Goal: Transaction & Acquisition: Purchase product/service

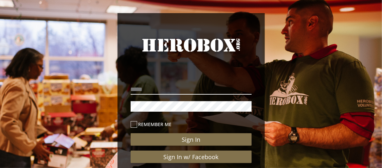
click at [145, 87] on input "email" at bounding box center [191, 89] width 121 height 10
type input "**********"
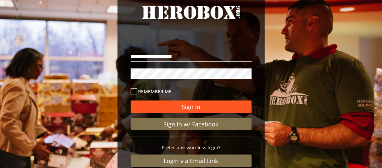
click at [137, 101] on button "Sign In" at bounding box center [191, 107] width 121 height 12
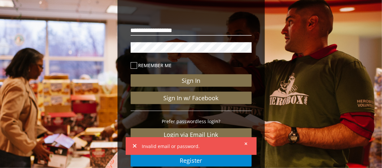
scroll to position [98, 0]
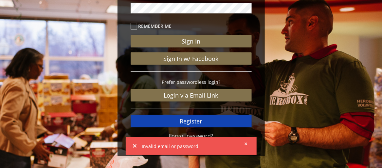
click at [145, 122] on link "Register" at bounding box center [191, 121] width 121 height 12
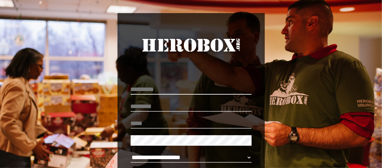
click at [153, 90] on input "text" at bounding box center [191, 89] width 121 height 10
type input "******"
click at [151, 105] on input "text" at bounding box center [191, 106] width 121 height 10
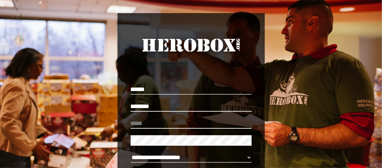
type input "********"
click at [147, 122] on input "email" at bounding box center [191, 123] width 121 height 10
type input "**********"
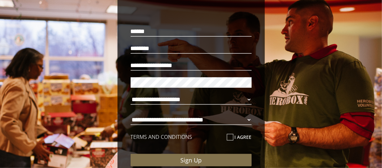
scroll to position [98, 0]
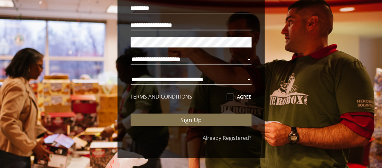
click at [246, 61] on select "**********" at bounding box center [191, 59] width 121 height 10
select select "**********"
click at [131, 54] on select "**********" at bounding box center [191, 59] width 121 height 10
click at [249, 79] on select "**********" at bounding box center [191, 79] width 121 height 10
click at [131, 74] on select "**********" at bounding box center [191, 79] width 121 height 10
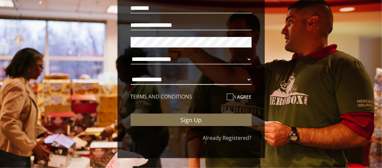
select select "**********"
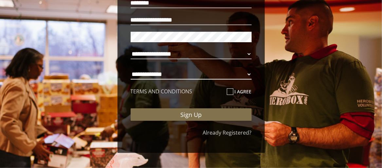
scroll to position [105, 0]
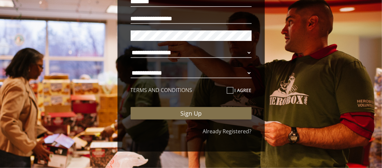
click at [230, 90] on icon at bounding box center [230, 90] width 7 height 7
click at [230, 90] on input "I agree" at bounding box center [229, 93] width 4 height 10
checkbox input "****"
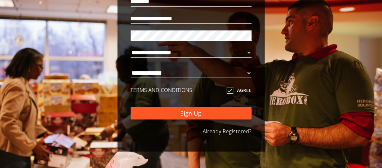
click at [183, 114] on button "Sign Up" at bounding box center [191, 113] width 121 height 12
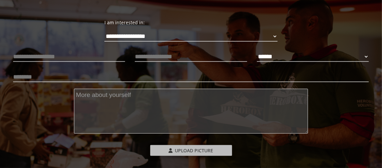
scroll to position [39, 0]
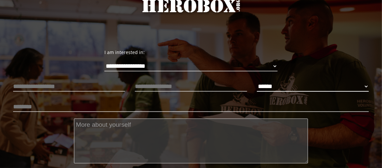
click at [260, 90] on select "****** **** ******" at bounding box center [313, 86] width 112 height 10
click at [257, 81] on select "****** **** ******" at bounding box center [313, 86] width 112 height 10
select select "**********"
click at [157, 85] on input "text" at bounding box center [191, 86] width 112 height 10
type input "**********"
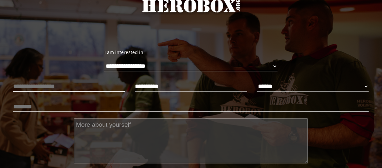
type input "**********"
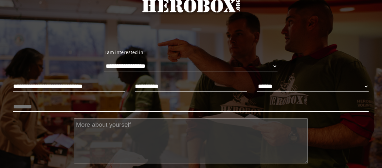
type input "********"
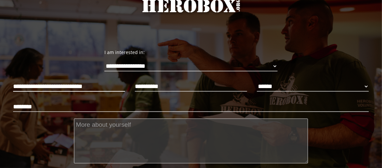
drag, startPoint x: 100, startPoint y: 85, endPoint x: 0, endPoint y: 78, distance: 99.8
click at [0, 78] on div "**********" at bounding box center [191, 116] width 382 height 284
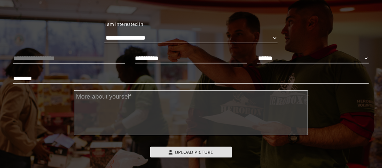
scroll to position [105, 0]
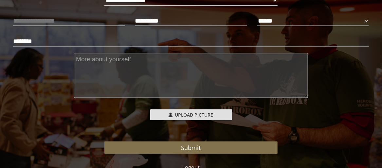
click at [46, 41] on input "********" at bounding box center [191, 41] width 356 height 10
type input "**********"
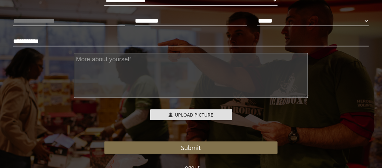
click at [92, 60] on textarea at bounding box center [191, 75] width 234 height 45
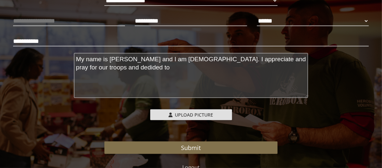
click at [117, 69] on textarea "My name is [PERSON_NAME] and I am [DEMOGRAPHIC_DATA]. I appreciate and pray for…" at bounding box center [191, 75] width 234 height 45
click at [142, 65] on textarea "My name is [PERSON_NAME] and I am [DEMOGRAPHIC_DATA]. I appreciate and pray for…" at bounding box center [191, 75] width 234 height 45
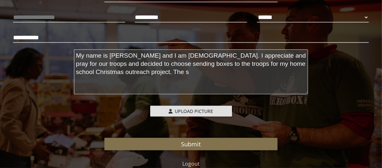
scroll to position [131, 0]
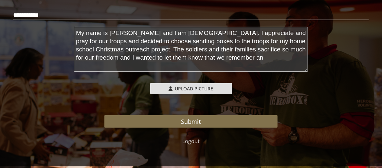
click at [260, 57] on textarea "My name is [PERSON_NAME] and I am [DEMOGRAPHIC_DATA]. I appreciate and pray for…" at bounding box center [191, 49] width 234 height 45
click at [303, 58] on textarea "My name is [PERSON_NAME] and I am [DEMOGRAPHIC_DATA]. I appreciate and pray for…" at bounding box center [191, 49] width 234 height 45
type textarea "My name is [PERSON_NAME] and I am [DEMOGRAPHIC_DATA]. I appreciate and pray for…"
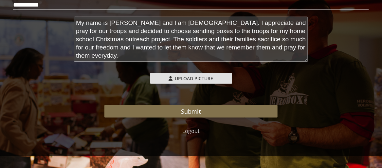
scroll to position [145, 0]
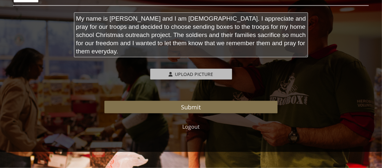
click at [187, 74] on span "Upload Picture" at bounding box center [194, 74] width 38 height 6
click at [187, 74] on input "Upload Picture" at bounding box center [193, 73] width 87 height 8
type input "**********"
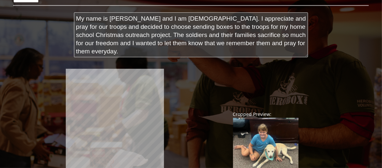
scroll to position [211, 0]
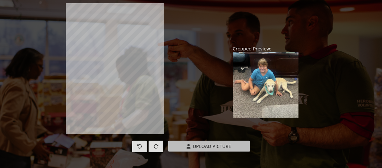
click at [200, 146] on span "Upload Picture" at bounding box center [212, 146] width 38 height 6
click at [200, 146] on input "Upload Picture" at bounding box center [211, 145] width 87 height 8
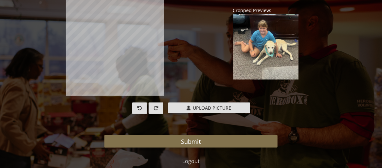
scroll to position [244, 0]
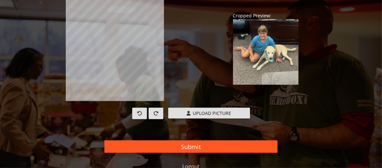
click at [190, 144] on button "Submit" at bounding box center [190, 147] width 173 height 12
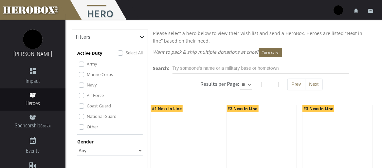
click at [87, 126] on label "Other" at bounding box center [92, 126] width 11 height 7
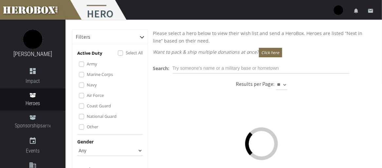
click at [87, 114] on label "National Guard" at bounding box center [102, 116] width 30 height 7
click at [87, 104] on label "Coast Guard" at bounding box center [99, 105] width 24 height 7
click at [87, 94] on label "Air Force" at bounding box center [95, 95] width 17 height 7
click at [87, 85] on label "Navy" at bounding box center [92, 84] width 10 height 7
click at [87, 75] on label "Marine Corps" at bounding box center [100, 74] width 26 height 7
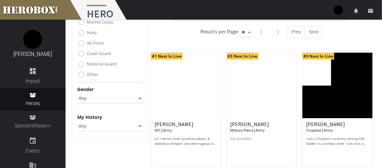
scroll to position [66, 0]
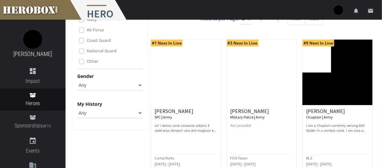
click at [138, 85] on select "Any [DEMOGRAPHIC_DATA] [DEMOGRAPHIC_DATA]" at bounding box center [110, 85] width 66 height 10
select select "[DEMOGRAPHIC_DATA]"
click at [77, 80] on select "Any [DEMOGRAPHIC_DATA] [DEMOGRAPHIC_DATA]" at bounding box center [110, 85] width 66 height 10
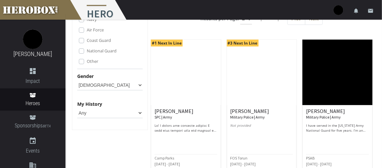
click at [140, 113] on select "Any None Pending Donations Sponsored" at bounding box center [110, 113] width 66 height 10
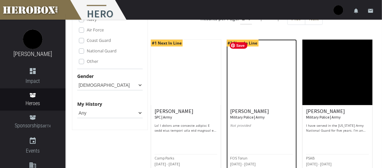
click at [245, 89] on img at bounding box center [262, 73] width 70 height 66
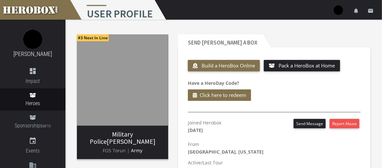
scroll to position [33, 0]
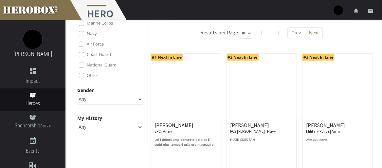
scroll to position [66, 0]
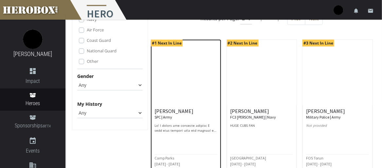
click at [170, 113] on h6 "[PERSON_NAME] SPC | Army" at bounding box center [186, 113] width 63 height 11
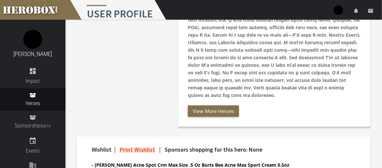
scroll to position [207, 0]
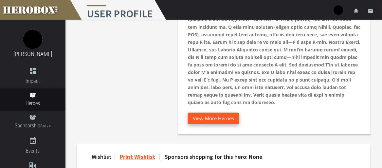
click at [228, 116] on button "View More Heroes" at bounding box center [213, 118] width 51 height 11
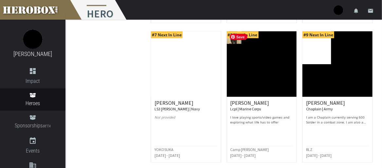
scroll to position [393, 0]
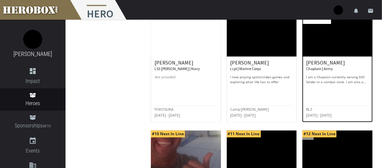
click at [322, 80] on p "I am a Chaplain currently serving 600 Solder in a combat zone. I am also a husb…" at bounding box center [337, 80] width 63 height 10
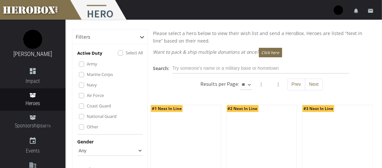
click at [87, 65] on label "Army" at bounding box center [92, 63] width 10 height 7
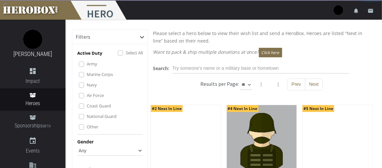
click at [87, 125] on label "Other" at bounding box center [92, 126] width 11 height 7
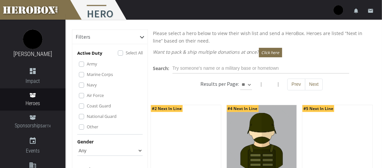
click at [87, 116] on label "National Guard" at bounding box center [102, 116] width 30 height 7
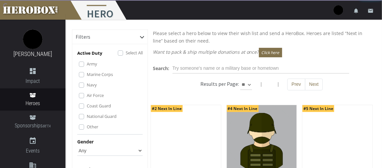
click at [87, 105] on label "Coast Guard" at bounding box center [99, 105] width 24 height 7
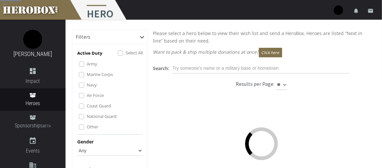
click at [87, 94] on label "Air Force" at bounding box center [95, 95] width 17 height 7
click at [85, 84] on div "Navy" at bounding box center [111, 85] width 64 height 8
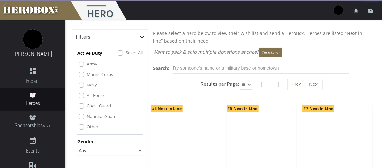
click at [87, 73] on label "Marine Corps" at bounding box center [100, 74] width 26 height 7
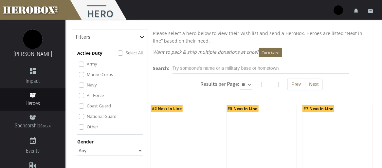
click at [87, 85] on label "Navy" at bounding box center [92, 84] width 10 height 7
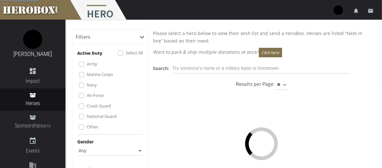
click at [87, 65] on label "Army" at bounding box center [92, 63] width 10 height 7
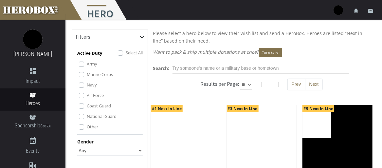
scroll to position [33, 0]
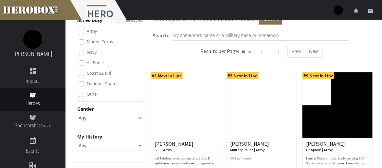
click at [82, 120] on select "Any [DEMOGRAPHIC_DATA] [DEMOGRAPHIC_DATA]" at bounding box center [110, 118] width 66 height 10
select select "[DEMOGRAPHIC_DATA]"
click at [77, 113] on select "Any [DEMOGRAPHIC_DATA] [DEMOGRAPHIC_DATA]" at bounding box center [110, 118] width 66 height 10
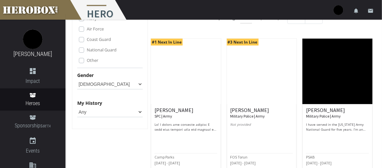
scroll to position [66, 0]
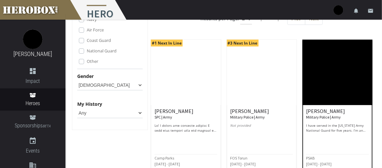
click at [333, 128] on p "I have served in the [US_STATE] Army National Guard for five years. I’m an avid…" at bounding box center [337, 128] width 63 height 10
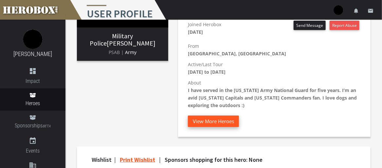
click at [221, 123] on button "View More Heroes" at bounding box center [213, 121] width 51 height 11
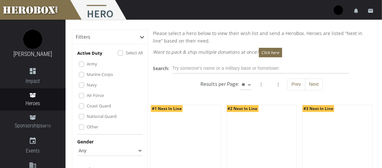
click at [87, 125] on label "Other" at bounding box center [92, 126] width 11 height 7
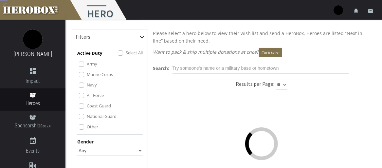
click at [87, 115] on label "National Guard" at bounding box center [102, 116] width 30 height 7
click at [83, 102] on div "Coast Guard" at bounding box center [111, 106] width 64 height 8
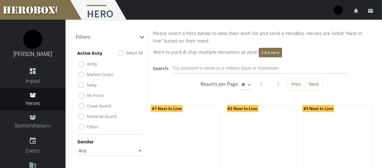
click at [87, 94] on label "Air Force" at bounding box center [95, 95] width 17 height 7
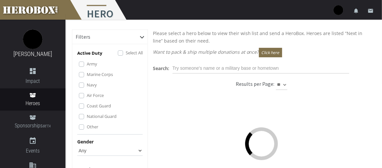
click at [87, 83] on label "Navy" at bounding box center [92, 84] width 10 height 7
click at [87, 76] on label "Marine Corps" at bounding box center [100, 74] width 26 height 7
click at [87, 105] on label "Coast Guard" at bounding box center [99, 105] width 24 height 7
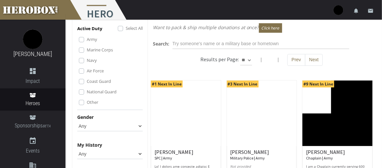
scroll to position [33, 0]
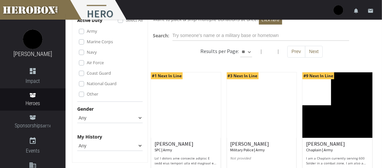
click at [138, 119] on select "Any [DEMOGRAPHIC_DATA] [DEMOGRAPHIC_DATA]" at bounding box center [110, 118] width 66 height 10
select select "[DEMOGRAPHIC_DATA]"
click at [77, 113] on select "Any [DEMOGRAPHIC_DATA] [DEMOGRAPHIC_DATA]" at bounding box center [110, 118] width 66 height 10
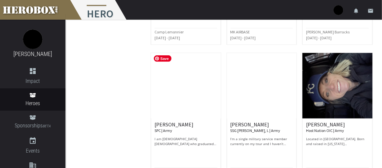
scroll to position [364, 0]
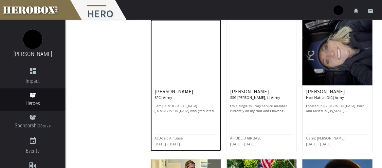
click at [170, 105] on p "I am [DEMOGRAPHIC_DATA] [DEMOGRAPHIC_DATA] who graduated from [US_STATE][GEOGRA…" at bounding box center [186, 109] width 63 height 10
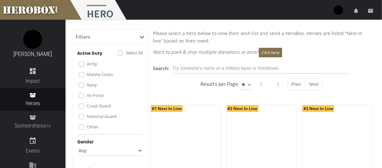
click at [126, 54] on label "Select All" at bounding box center [134, 52] width 17 height 7
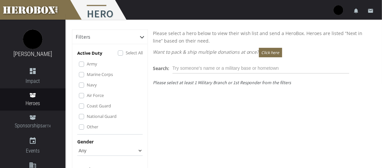
click at [84, 66] on div "Army" at bounding box center [111, 64] width 64 height 8
click at [87, 65] on label "Army" at bounding box center [92, 63] width 10 height 7
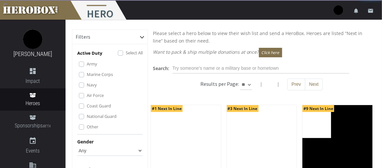
click at [90, 154] on select "Any [DEMOGRAPHIC_DATA] [DEMOGRAPHIC_DATA]" at bounding box center [110, 150] width 66 height 10
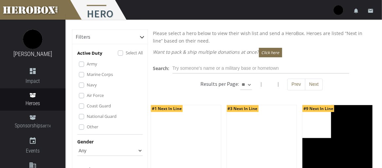
select select "[DEMOGRAPHIC_DATA]"
click at [77, 145] on select "Any [DEMOGRAPHIC_DATA] [DEMOGRAPHIC_DATA]" at bounding box center [110, 150] width 66 height 10
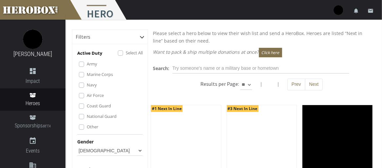
click at [87, 66] on label "Army" at bounding box center [92, 63] width 10 height 7
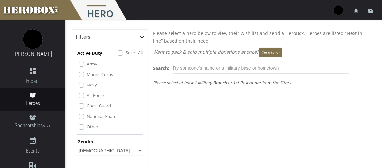
click at [87, 85] on label "Navy" at bounding box center [92, 84] width 10 height 7
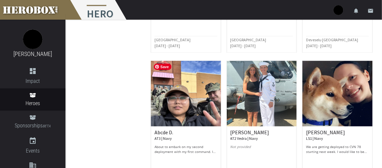
scroll to position [197, 0]
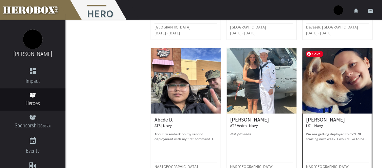
click at [337, 93] on img at bounding box center [338, 81] width 70 height 66
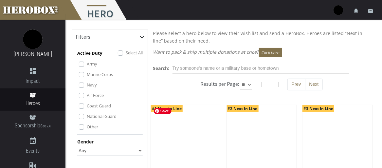
click at [126, 50] on label "Select All" at bounding box center [134, 52] width 17 height 7
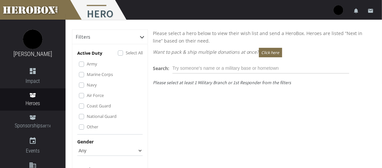
click at [87, 83] on label "Navy" at bounding box center [92, 84] width 10 height 7
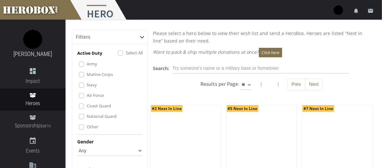
click at [98, 150] on select "Any [DEMOGRAPHIC_DATA] [DEMOGRAPHIC_DATA]" at bounding box center [110, 150] width 66 height 10
select select "[DEMOGRAPHIC_DATA]"
click at [77, 145] on select "Any [DEMOGRAPHIC_DATA] [DEMOGRAPHIC_DATA]" at bounding box center [110, 150] width 66 height 10
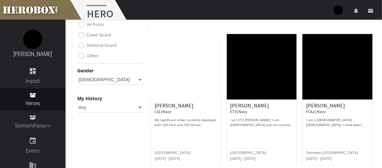
scroll to position [69, 0]
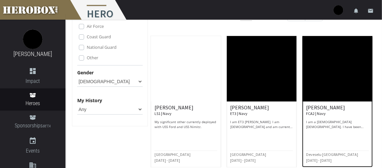
click at [321, 121] on p "I am a [DEMOGRAPHIC_DATA] [DEMOGRAPHIC_DATA]. I have been deployed for almost 2…" at bounding box center [337, 125] width 63 height 10
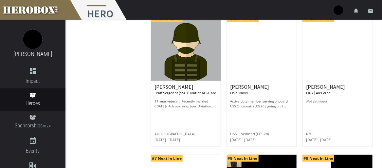
scroll to position [197, 0]
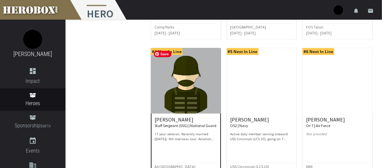
click at [189, 91] on img at bounding box center [186, 81] width 70 height 66
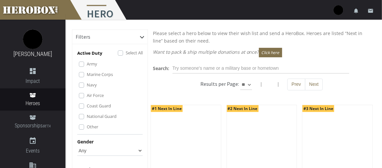
click at [126, 54] on label "Select All" at bounding box center [134, 52] width 17 height 7
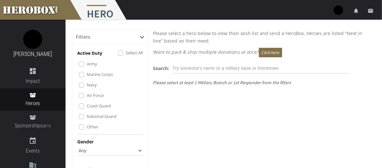
click at [87, 73] on label "Marine Corps" at bounding box center [100, 74] width 26 height 7
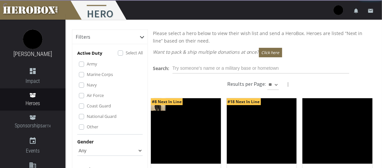
click at [126, 53] on label "Select All" at bounding box center [134, 52] width 17 height 7
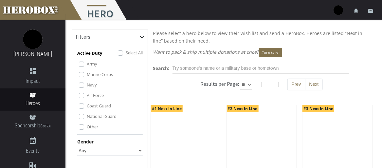
click at [126, 53] on label "Select All" at bounding box center [134, 52] width 17 height 7
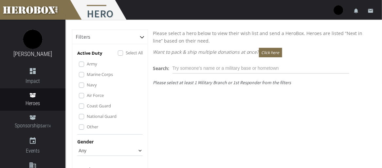
click at [87, 75] on label "Marine Corps" at bounding box center [100, 74] width 26 height 7
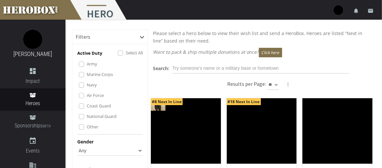
click at [89, 146] on select "Any [DEMOGRAPHIC_DATA] [DEMOGRAPHIC_DATA]" at bounding box center [110, 150] width 66 height 10
click at [77, 145] on select "Any [DEMOGRAPHIC_DATA] [DEMOGRAPHIC_DATA]" at bounding box center [110, 150] width 66 height 10
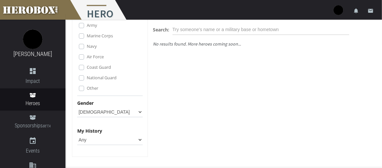
scroll to position [6, 0]
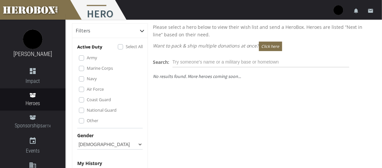
click at [92, 144] on select "Any [DEMOGRAPHIC_DATA] [DEMOGRAPHIC_DATA]" at bounding box center [110, 144] width 66 height 10
select select "[DEMOGRAPHIC_DATA]"
click at [77, 139] on select "Any [DEMOGRAPHIC_DATA] [DEMOGRAPHIC_DATA]" at bounding box center [110, 144] width 66 height 10
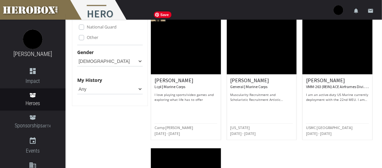
scroll to position [98, 0]
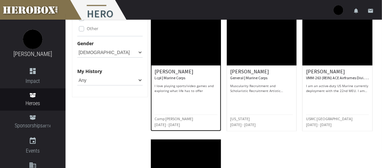
click at [160, 88] on p "I love playing sports/video games and exploring what life has to offer" at bounding box center [186, 89] width 63 height 10
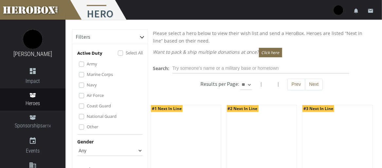
click at [126, 51] on label "Select All" at bounding box center [134, 52] width 17 height 7
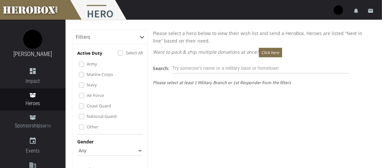
click at [87, 62] on label "Army" at bounding box center [92, 63] width 10 height 7
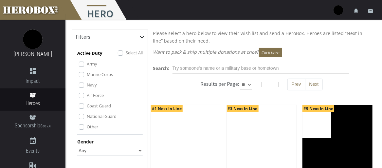
click at [104, 150] on select "Any [DEMOGRAPHIC_DATA] [DEMOGRAPHIC_DATA]" at bounding box center [110, 150] width 66 height 10
select select "[DEMOGRAPHIC_DATA]"
click at [77, 145] on select "Any [DEMOGRAPHIC_DATA] [DEMOGRAPHIC_DATA]" at bounding box center [110, 150] width 66 height 10
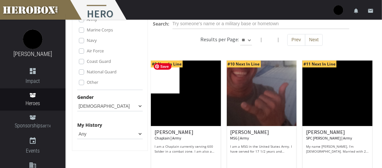
scroll to position [69, 0]
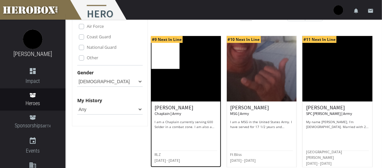
click at [176, 124] on p "I am a Chaplain currently serving 600 Solder in a combat zone. I am also a husb…" at bounding box center [186, 125] width 63 height 10
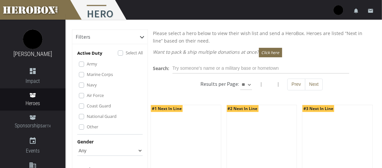
click at [126, 52] on label "Select All" at bounding box center [134, 52] width 17 height 7
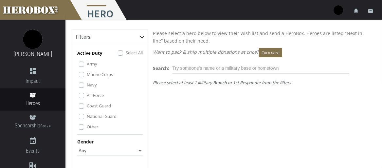
click at [87, 64] on label "Army" at bounding box center [92, 63] width 10 height 7
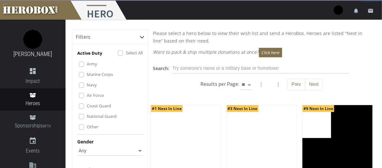
click at [84, 153] on select "Any [DEMOGRAPHIC_DATA] [DEMOGRAPHIC_DATA]" at bounding box center [110, 150] width 66 height 10
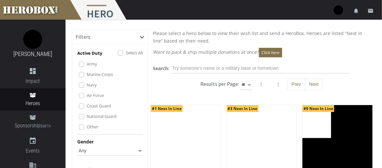
select select "[DEMOGRAPHIC_DATA]"
click at [77, 145] on select "Any [DEMOGRAPHIC_DATA] [DEMOGRAPHIC_DATA]" at bounding box center [110, 150] width 66 height 10
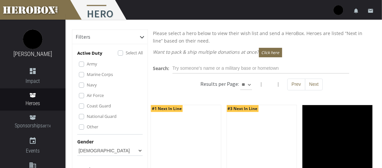
click at [250, 86] on select "** ** **" at bounding box center [246, 85] width 12 height 10
select select "*********"
click at [252, 80] on select "** ** **" at bounding box center [246, 85] width 12 height 10
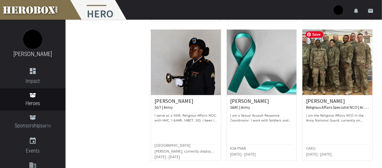
scroll to position [628, 0]
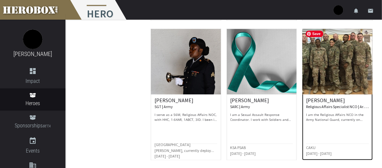
click at [328, 81] on img at bounding box center [338, 62] width 70 height 66
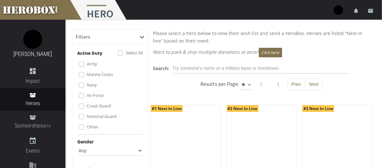
click at [126, 53] on label "Select All" at bounding box center [134, 52] width 17 height 7
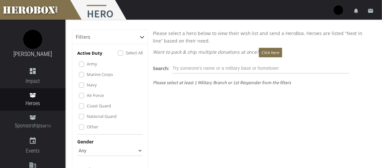
click at [121, 55] on div "Select All" at bounding box center [130, 53] width 25 height 8
click at [126, 53] on label "Select All" at bounding box center [134, 52] width 17 height 7
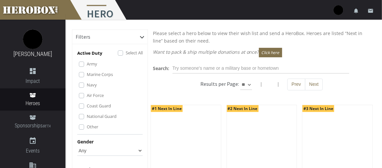
click at [87, 64] on label "Army" at bounding box center [92, 63] width 10 height 7
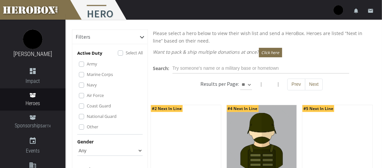
click at [87, 74] on label "Marine Corps" at bounding box center [100, 74] width 26 height 7
click at [87, 83] on label "Navy" at bounding box center [92, 84] width 10 height 7
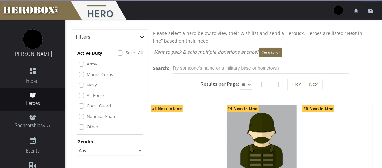
click at [87, 93] on label "Air Force" at bounding box center [95, 95] width 17 height 7
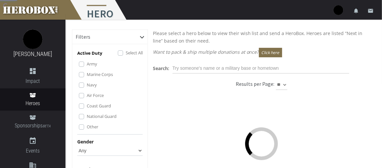
click at [87, 105] on label "Coast Guard" at bounding box center [99, 105] width 24 height 7
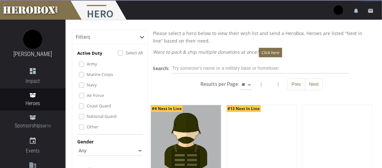
click at [87, 115] on label "National Guard" at bounding box center [102, 116] width 30 height 7
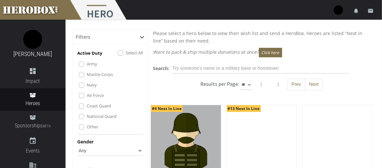
click at [87, 125] on label "Other" at bounding box center [92, 126] width 11 height 7
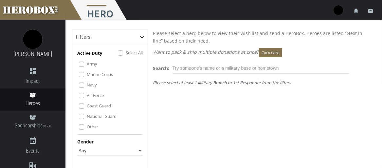
click at [87, 65] on label "Army" at bounding box center [92, 63] width 10 height 7
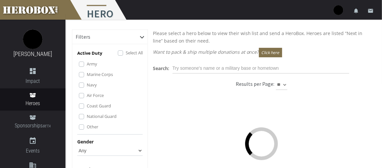
click at [81, 150] on select "Any [DEMOGRAPHIC_DATA] [DEMOGRAPHIC_DATA]" at bounding box center [110, 150] width 66 height 10
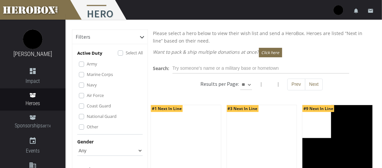
select select "[DEMOGRAPHIC_DATA]"
click at [77, 145] on select "Any [DEMOGRAPHIC_DATA] [DEMOGRAPHIC_DATA]" at bounding box center [110, 150] width 66 height 10
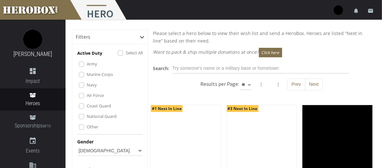
click at [250, 86] on select "** ** **" at bounding box center [246, 85] width 12 height 10
select select "*********"
click at [252, 80] on select "** ** **" at bounding box center [246, 85] width 12 height 10
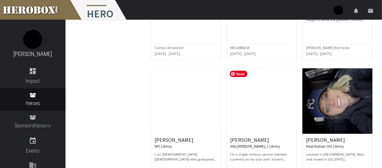
scroll to position [295, 0]
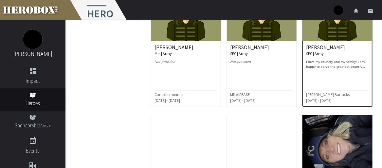
click at [333, 68] on p "I love my country and my family! I am happy to serve the greatest country ever.…" at bounding box center [337, 64] width 63 height 10
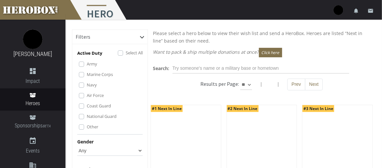
click at [250, 84] on select "** ** **" at bounding box center [246, 85] width 12 height 10
select select "*********"
click at [252, 80] on select "** ** **" at bounding box center [246, 85] width 12 height 10
click at [126, 53] on label "Select All" at bounding box center [134, 52] width 17 height 7
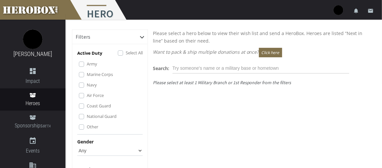
click at [87, 65] on label "Army" at bounding box center [92, 63] width 10 height 7
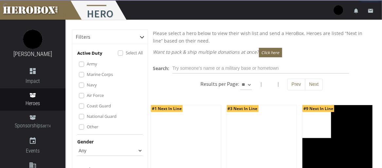
click at [89, 146] on select "Any [DEMOGRAPHIC_DATA] [DEMOGRAPHIC_DATA]" at bounding box center [110, 150] width 66 height 10
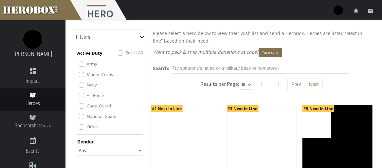
select select "[DEMOGRAPHIC_DATA]"
click at [77, 145] on select "Any [DEMOGRAPHIC_DATA] [DEMOGRAPHIC_DATA]" at bounding box center [110, 150] width 66 height 10
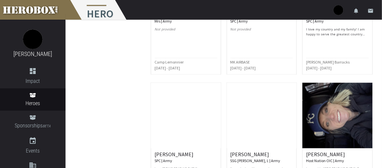
scroll to position [295, 0]
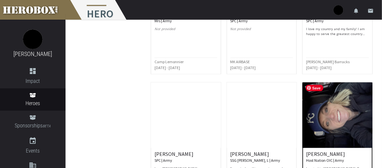
click at [327, 121] on img at bounding box center [338, 116] width 70 height 66
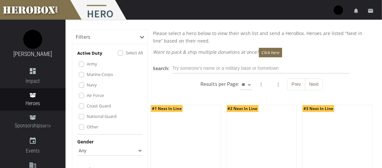
click at [119, 49] on div "Select All" at bounding box center [130, 53] width 25 height 8
click at [126, 52] on label "Select All" at bounding box center [134, 52] width 17 height 7
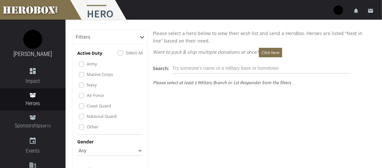
click at [87, 65] on label "Army" at bounding box center [92, 63] width 10 height 7
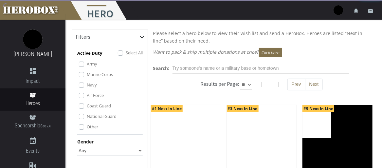
click at [90, 148] on select "Any [DEMOGRAPHIC_DATA] [DEMOGRAPHIC_DATA]" at bounding box center [110, 150] width 66 height 10
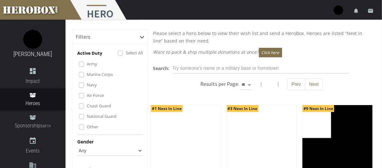
click at [77, 145] on select "Any [DEMOGRAPHIC_DATA] [DEMOGRAPHIC_DATA]" at bounding box center [110, 150] width 66 height 10
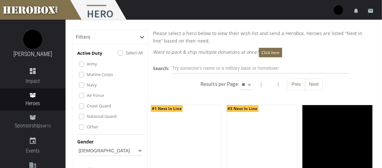
click at [87, 65] on label "Army" at bounding box center [92, 63] width 10 height 7
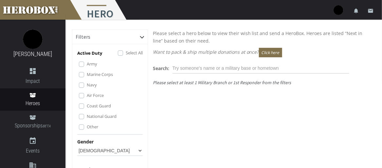
click at [87, 105] on label "Coast Guard" at bounding box center [99, 105] width 24 height 7
click at [83, 154] on select "Any [DEMOGRAPHIC_DATA] [DEMOGRAPHIC_DATA]" at bounding box center [110, 150] width 66 height 10
click at [77, 145] on select "Any [DEMOGRAPHIC_DATA] [DEMOGRAPHIC_DATA]" at bounding box center [110, 150] width 66 height 10
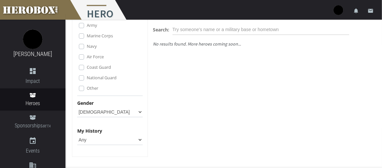
scroll to position [6, 0]
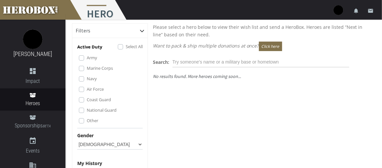
click at [87, 89] on label "Air Force" at bounding box center [95, 88] width 17 height 7
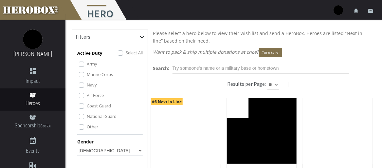
scroll to position [66, 0]
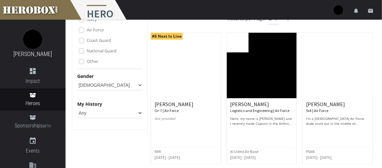
click at [116, 86] on select "Any [DEMOGRAPHIC_DATA] [DEMOGRAPHIC_DATA]" at bounding box center [110, 85] width 66 height 10
select select "[DEMOGRAPHIC_DATA]"
click at [77, 80] on select "Any [DEMOGRAPHIC_DATA] [DEMOGRAPHIC_DATA]" at bounding box center [110, 85] width 66 height 10
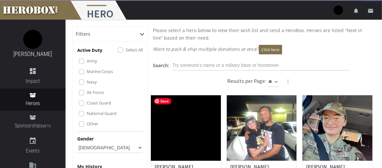
scroll to position [0, 0]
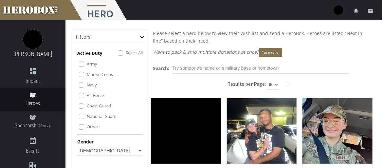
click at [87, 104] on label "Coast Guard" at bounding box center [99, 105] width 24 height 7
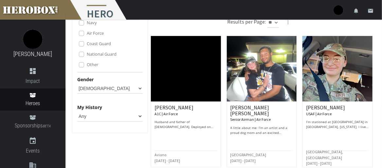
scroll to position [72, 0]
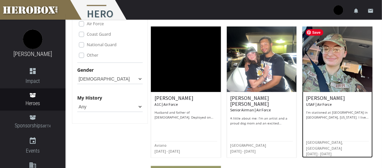
click at [333, 79] on img at bounding box center [338, 60] width 70 height 66
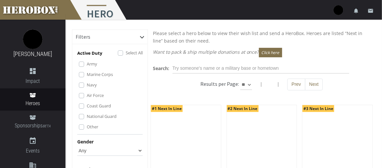
click at [126, 53] on label "Select All" at bounding box center [134, 52] width 17 height 7
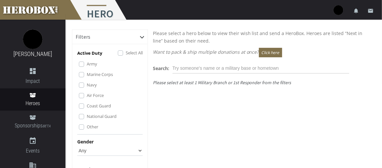
click at [87, 96] on label "Air Force" at bounding box center [95, 95] width 17 height 7
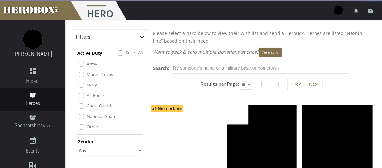
click at [100, 148] on select "Any [DEMOGRAPHIC_DATA] [DEMOGRAPHIC_DATA]" at bounding box center [110, 150] width 66 height 10
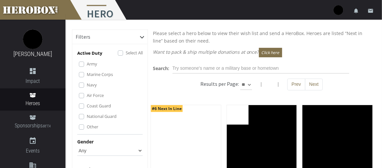
select select "[DEMOGRAPHIC_DATA]"
click at [77, 145] on select "Any [DEMOGRAPHIC_DATA] [DEMOGRAPHIC_DATA]" at bounding box center [110, 150] width 66 height 10
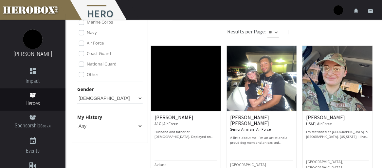
scroll to position [79, 0]
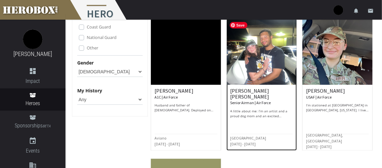
click at [246, 63] on img at bounding box center [262, 52] width 70 height 66
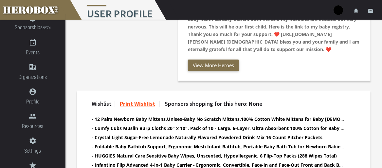
scroll to position [262, 0]
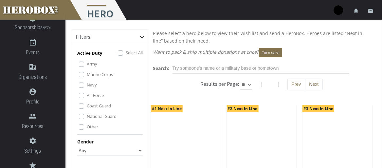
click at [123, 51] on div "Select All" at bounding box center [130, 53] width 25 height 8
click at [126, 53] on label "Select All" at bounding box center [134, 52] width 17 height 7
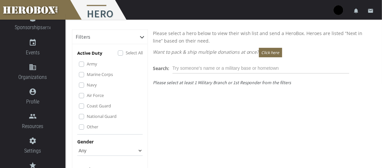
click at [87, 96] on label "Air Force" at bounding box center [95, 95] width 17 height 7
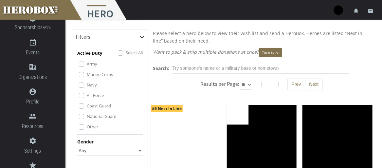
click at [89, 148] on select "Any [DEMOGRAPHIC_DATA] [DEMOGRAPHIC_DATA]" at bounding box center [110, 150] width 66 height 10
select select "[DEMOGRAPHIC_DATA]"
click at [77, 145] on select "Any [DEMOGRAPHIC_DATA] [DEMOGRAPHIC_DATA]" at bounding box center [110, 150] width 66 height 10
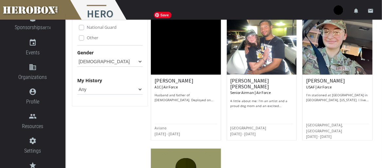
scroll to position [98, 0]
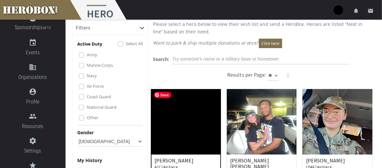
click at [171, 100] on img at bounding box center [186, 122] width 70 height 66
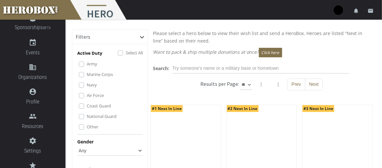
click at [126, 53] on label "Select All" at bounding box center [134, 52] width 17 height 7
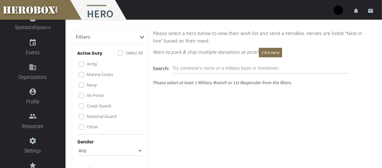
click at [87, 86] on label "Navy" at bounding box center [92, 84] width 10 height 7
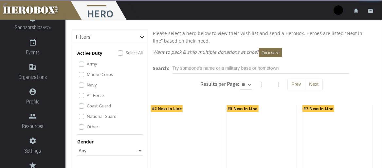
click at [140, 150] on select "Any [DEMOGRAPHIC_DATA] [DEMOGRAPHIC_DATA]" at bounding box center [110, 150] width 66 height 10
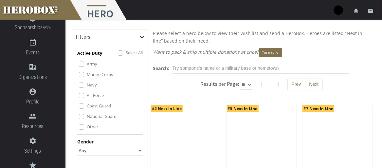
select select "[DEMOGRAPHIC_DATA]"
click at [77, 145] on select "Any [DEMOGRAPHIC_DATA] [DEMOGRAPHIC_DATA]" at bounding box center [110, 150] width 66 height 10
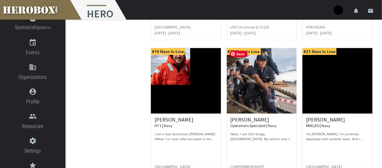
scroll to position [229, 0]
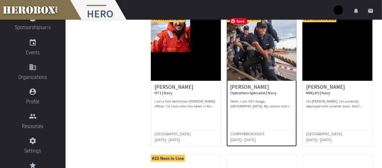
click at [244, 72] on img at bounding box center [262, 48] width 70 height 66
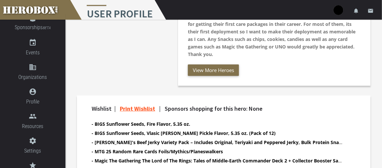
scroll to position [179, 0]
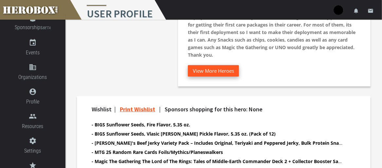
click at [209, 70] on button "View More Heroes" at bounding box center [213, 70] width 51 height 11
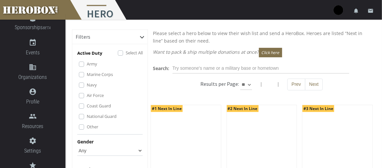
click at [126, 52] on label "Select All" at bounding box center [134, 52] width 17 height 7
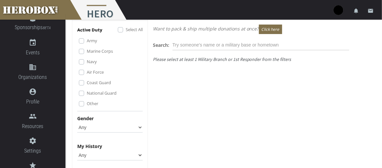
scroll to position [39, 0]
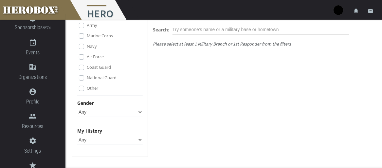
click at [87, 66] on label "Coast Guard" at bounding box center [99, 67] width 24 height 7
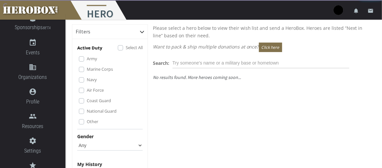
scroll to position [0, 0]
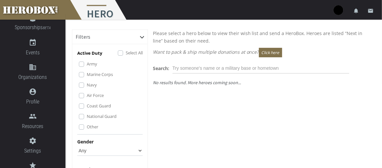
click at [87, 96] on label "Air Force" at bounding box center [95, 95] width 17 height 7
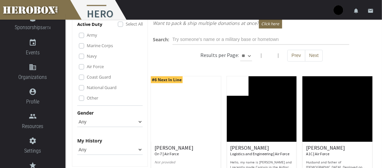
scroll to position [66, 0]
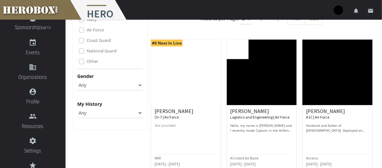
click at [84, 42] on div "Coast Guard" at bounding box center [111, 41] width 64 height 8
click at [87, 42] on label "Coast Guard" at bounding box center [99, 40] width 24 height 7
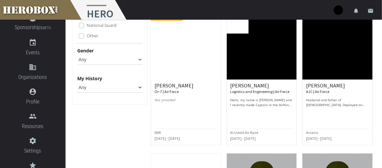
scroll to position [98, 0]
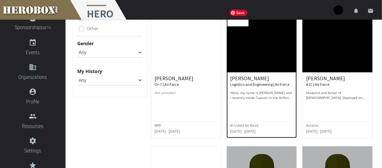
click at [240, 51] on img at bounding box center [262, 40] width 70 height 66
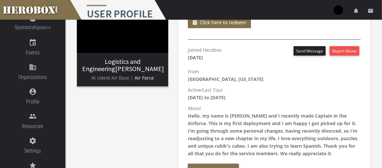
scroll to position [131, 0]
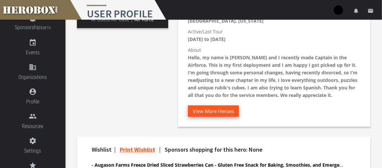
click at [194, 107] on button "View More Heroes" at bounding box center [213, 110] width 51 height 11
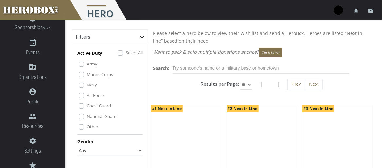
click at [248, 85] on select "** ** **" at bounding box center [246, 85] width 12 height 10
select select "*********"
click at [252, 80] on select "** ** **" at bounding box center [246, 85] width 12 height 10
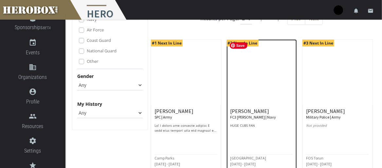
click at [242, 101] on img at bounding box center [262, 73] width 70 height 66
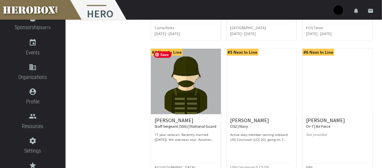
scroll to position [229, 0]
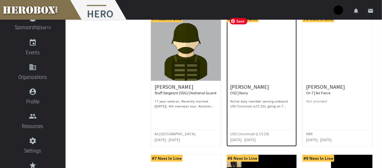
click at [254, 73] on img at bounding box center [262, 48] width 70 height 66
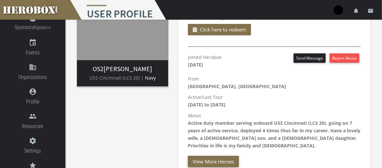
scroll to position [131, 0]
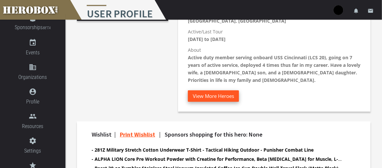
click at [215, 95] on button "View More Heroes" at bounding box center [213, 95] width 51 height 11
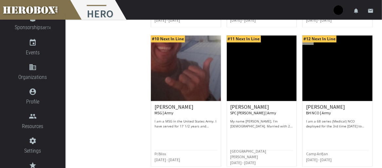
scroll to position [524, 0]
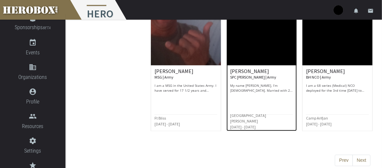
click at [244, 89] on p "My name [PERSON_NAME], I’m [DEMOGRAPHIC_DATA]. Married with 2 kids and the 3rd …" at bounding box center [262, 88] width 63 height 10
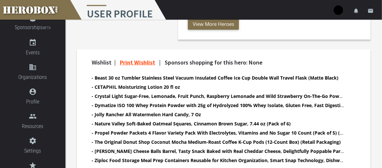
scroll to position [229, 0]
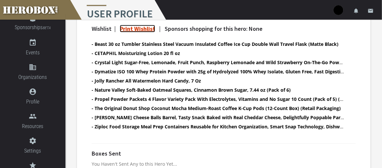
click at [137, 28] on link "Print Wishlist" at bounding box center [137, 29] width 35 height 8
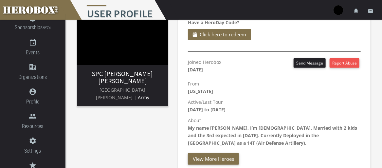
scroll to position [0, 0]
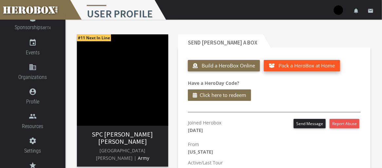
click at [301, 65] on span "Pack a HeroBox at Home" at bounding box center [307, 65] width 56 height 7
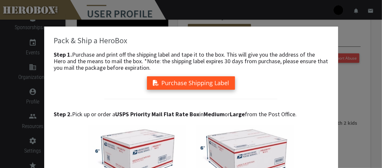
click at [178, 80] on button "Purchase Shipping Label" at bounding box center [191, 82] width 88 height 13
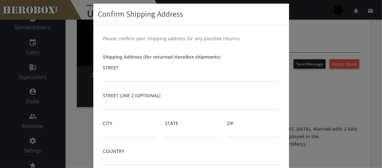
scroll to position [33, 0]
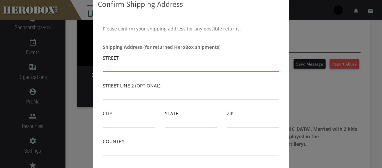
click at [132, 70] on input "text" at bounding box center [191, 67] width 176 height 10
type input "[STREET_ADDRESS]"
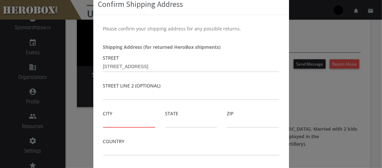
type input "[GEOGRAPHIC_DATA]"
type input "NC"
type input "27865"
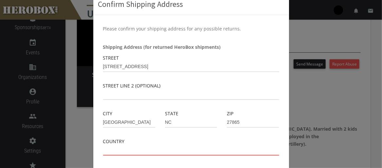
type input "[GEOGRAPHIC_DATA]"
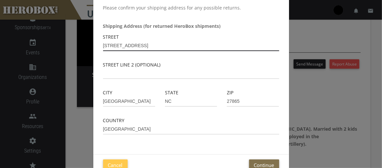
scroll to position [71, 0]
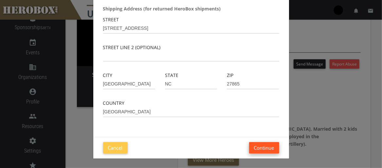
click at [271, 146] on button "Continue" at bounding box center [264, 147] width 30 height 11
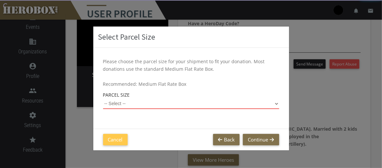
scroll to position [124, 0]
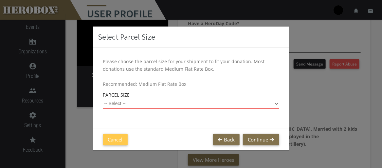
click at [141, 105] on select "-- Select -- Small Flat Rate Envelope (Est. $11.38) Medium Flat Rate Box (Est. …" at bounding box center [191, 104] width 176 height 10
click at [103, 99] on select "-- Select -- Small Flat Rate Envelope (Est. $11.38) Medium Flat Rate Box (Est. …" at bounding box center [191, 104] width 176 height 10
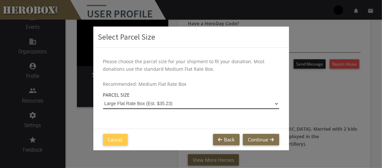
select select "Large Flat Rate Box"
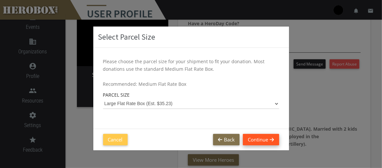
click at [266, 140] on button "Continue" at bounding box center [261, 139] width 36 height 11
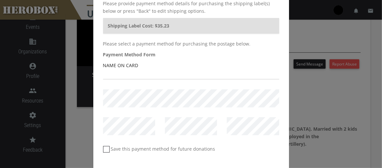
scroll to position [66, 0]
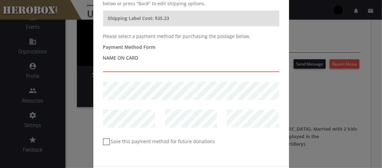
click at [115, 68] on input "text" at bounding box center [191, 67] width 176 height 10
type input "[PERSON_NAME]"
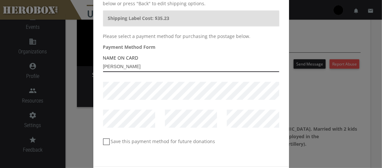
scroll to position [95, 0]
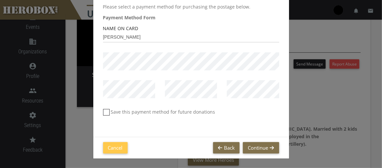
click at [104, 110] on icon at bounding box center [106, 112] width 7 height 7
click at [104, 110] on input "Save this payment method for future donations" at bounding box center [105, 114] width 4 height 10
checkbox input "*****"
click at [256, 147] on button "Continue" at bounding box center [261, 147] width 36 height 11
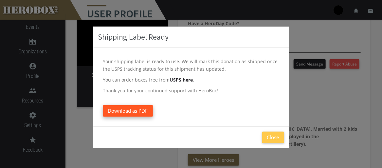
click at [135, 112] on span "Download as PDF" at bounding box center [128, 110] width 40 height 7
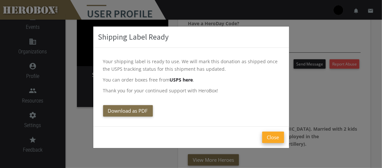
click at [272, 136] on button "Close" at bounding box center [273, 137] width 22 height 11
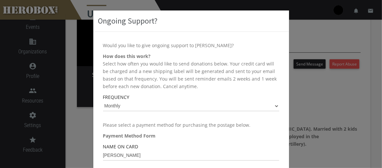
scroll to position [0, 0]
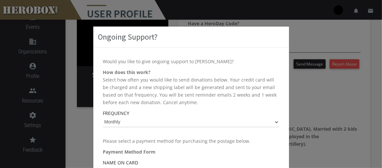
click at [324, 92] on div "Ongoing Support? Would you like to give ongoing support to [PERSON_NAME]? How d…" at bounding box center [191, 84] width 382 height 168
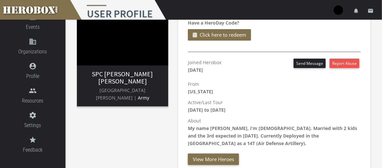
scroll to position [60, 0]
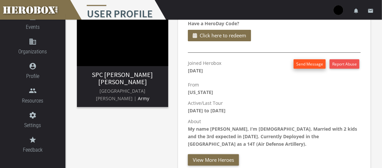
click at [313, 66] on button "Send Message" at bounding box center [310, 63] width 32 height 9
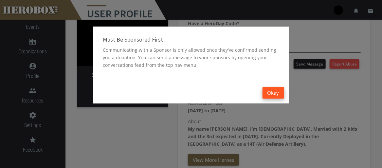
click at [271, 94] on button "Okay" at bounding box center [274, 92] width 22 height 11
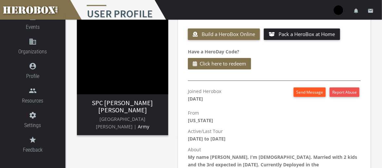
scroll to position [0, 0]
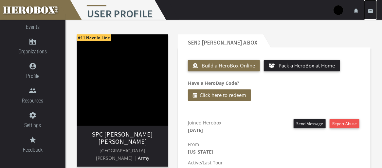
click at [370, 12] on icon "email" at bounding box center [371, 11] width 6 height 6
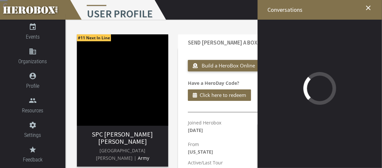
scroll to position [114, 0]
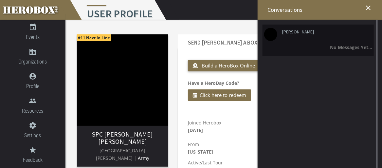
click at [286, 53] on li "[PERSON_NAME] No Messages Yet..." at bounding box center [318, 40] width 111 height 31
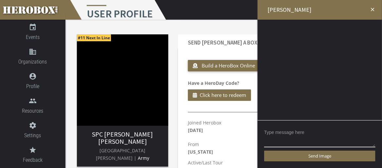
scroll to position [33, 0]
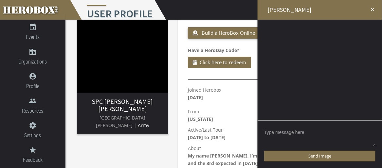
click at [280, 137] on textarea at bounding box center [319, 137] width 111 height 20
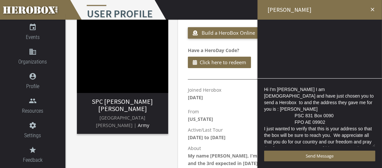
scroll to position [66, 0]
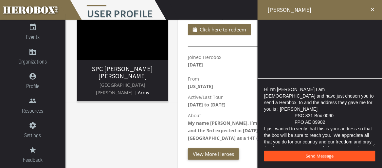
type textarea "Hi I'm [PERSON_NAME] I am [DEMOGRAPHIC_DATA] and have just chosen you to send a…"
click at [308, 154] on span "Send Message" at bounding box center [320, 156] width 28 height 6
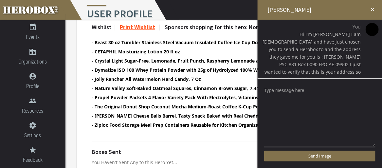
scroll to position [243, 0]
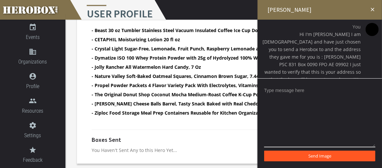
click at [344, 156] on label "Send Image" at bounding box center [319, 156] width 111 height 11
click at [0, 0] on input "Send Image" at bounding box center [0, 0] width 0 height 0
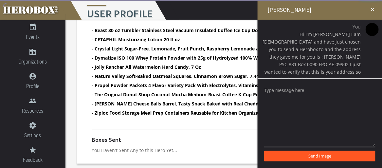
scroll to position [145, 0]
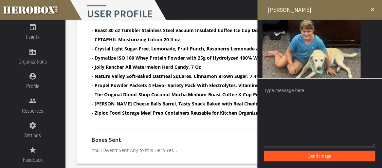
click at [332, 158] on label "Send Image" at bounding box center [319, 156] width 111 height 11
click at [0, 0] on input "Send Image" at bounding box center [0, 0] width 0 height 0
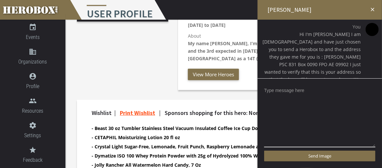
click at [374, 8] on icon "close" at bounding box center [373, 10] width 6 height 6
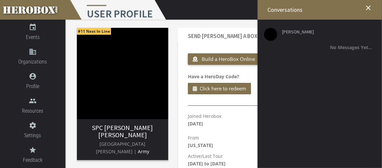
scroll to position [0, 0]
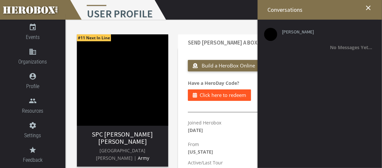
click at [219, 96] on span "Click here to redeem" at bounding box center [223, 95] width 47 height 8
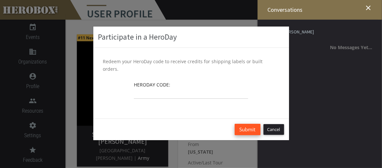
click at [249, 124] on button "Submit" at bounding box center [248, 129] width 26 height 11
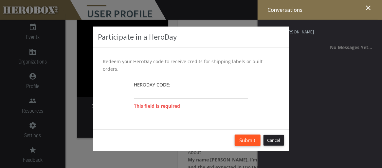
scroll to position [66, 0]
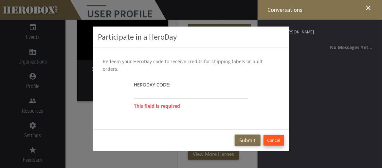
click at [267, 135] on button "Cancel" at bounding box center [274, 140] width 21 height 11
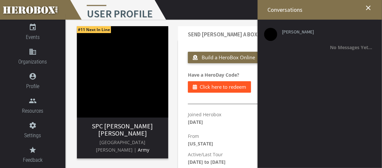
scroll to position [0, 0]
